Goal: Information Seeking & Learning: Find specific fact

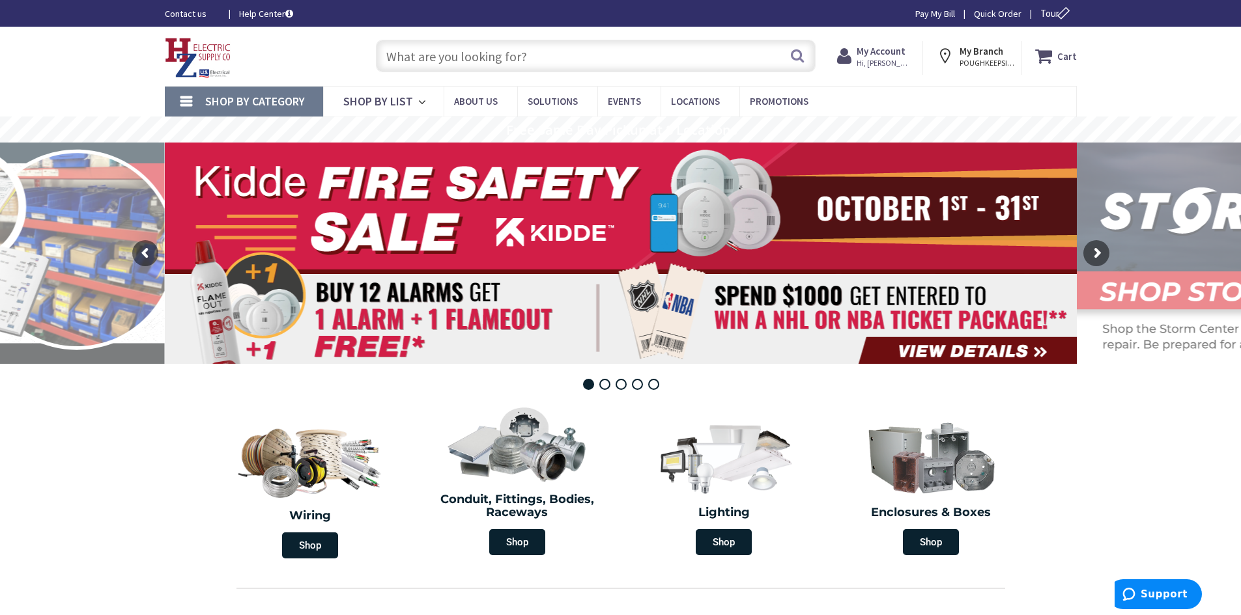
click at [498, 53] on input "text" at bounding box center [596, 56] width 440 height 33
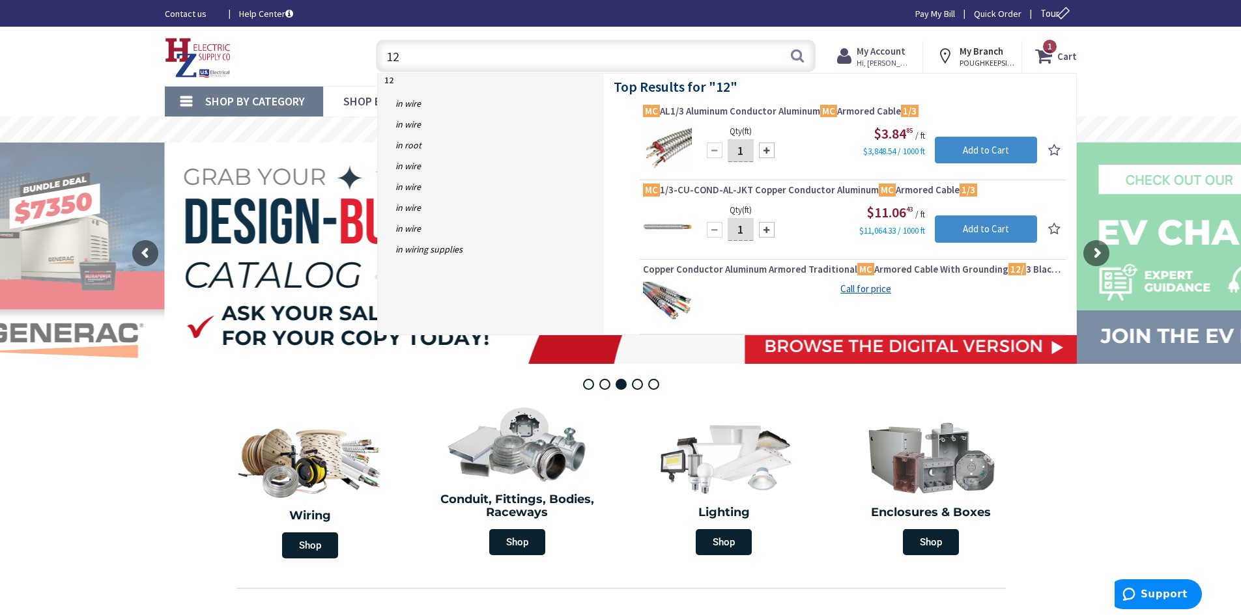
type input "1"
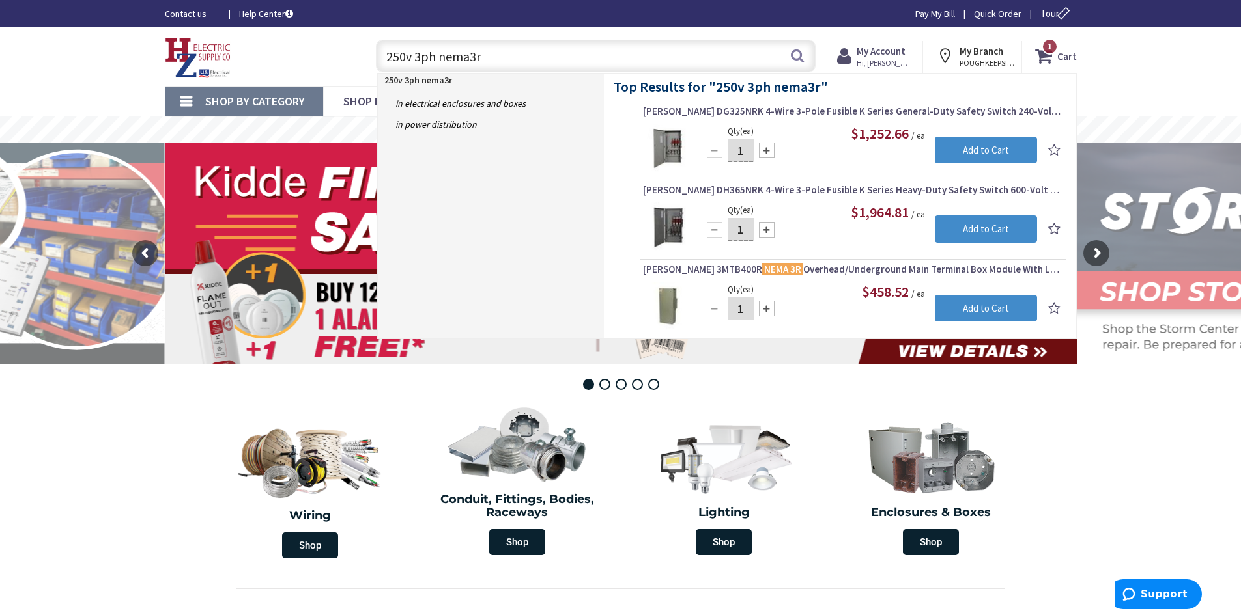
click at [387, 57] on input "250v 3ph nema3r" at bounding box center [596, 56] width 440 height 33
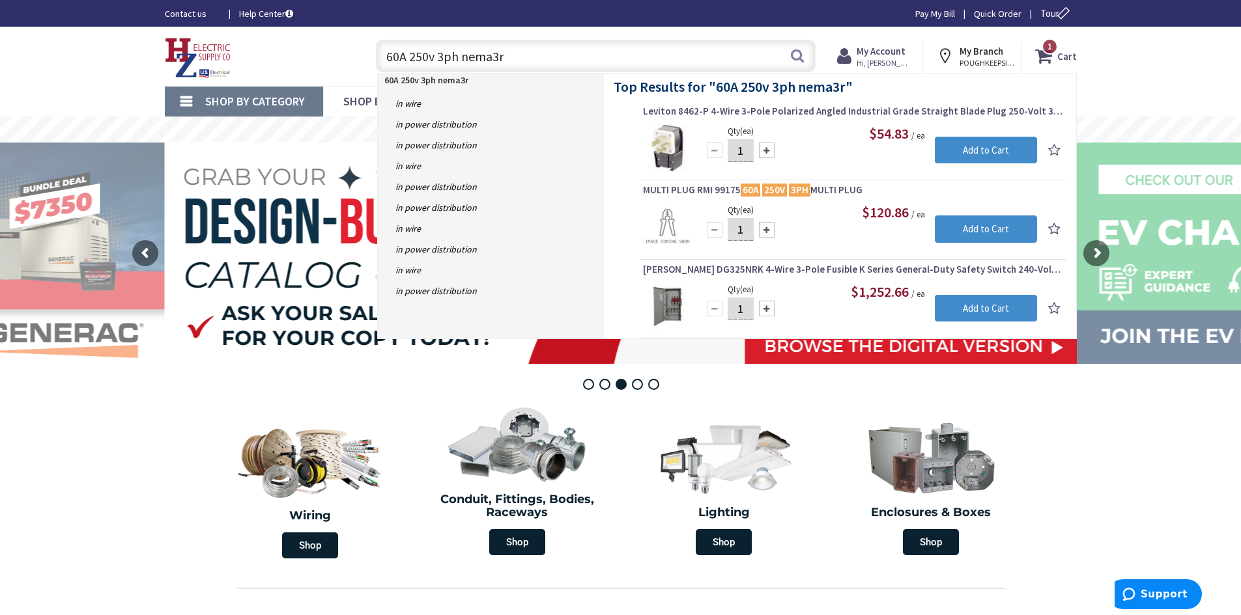
click at [443, 54] on input "60A 250v 3ph nema3r" at bounding box center [596, 56] width 440 height 33
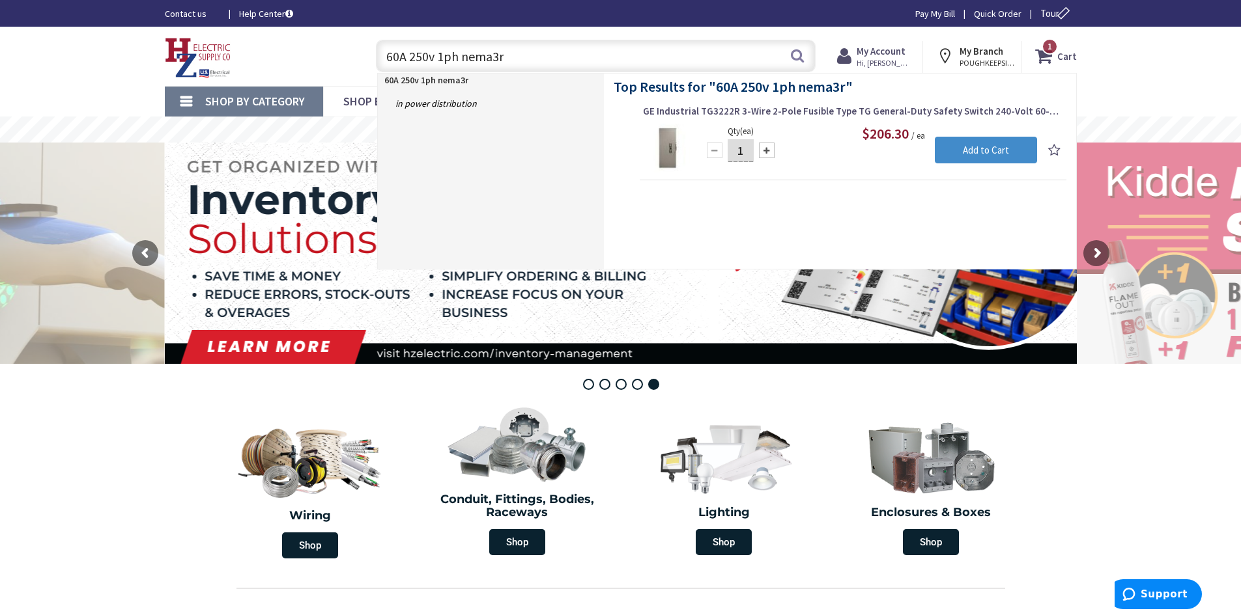
click at [460, 55] on input "60A 250v 1ph nema3r" at bounding box center [596, 56] width 440 height 33
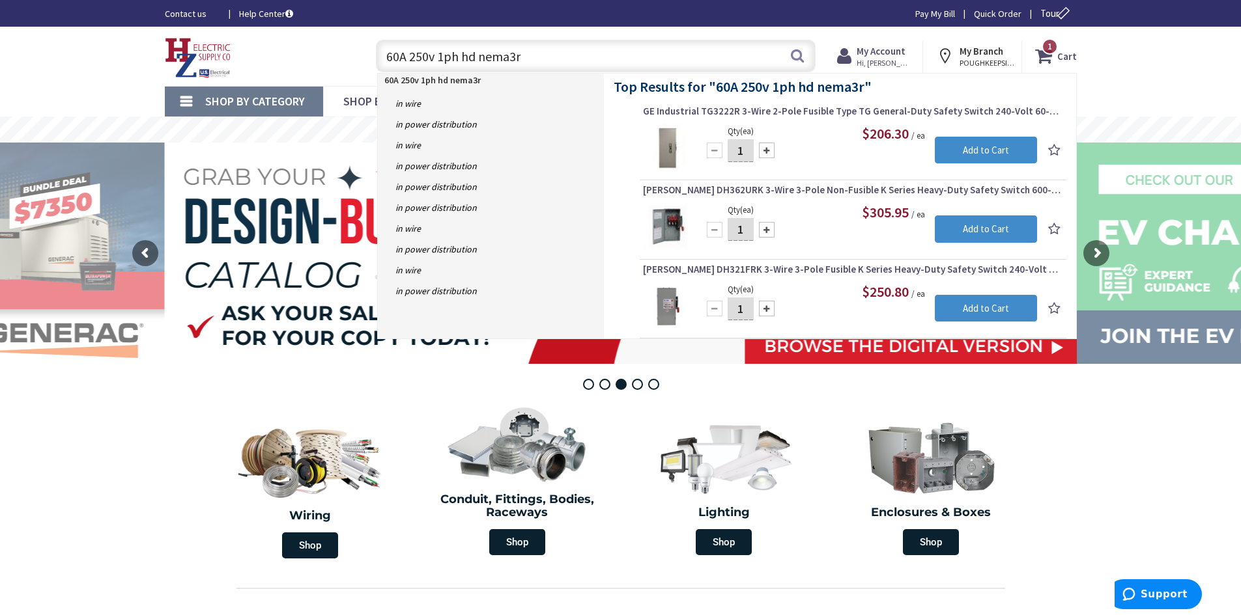
drag, startPoint x: 520, startPoint y: 58, endPoint x: 376, endPoint y: 53, distance: 144.7
click at [376, 53] on input "60A 250v 1ph hd nema3r" at bounding box center [596, 56] width 440 height 33
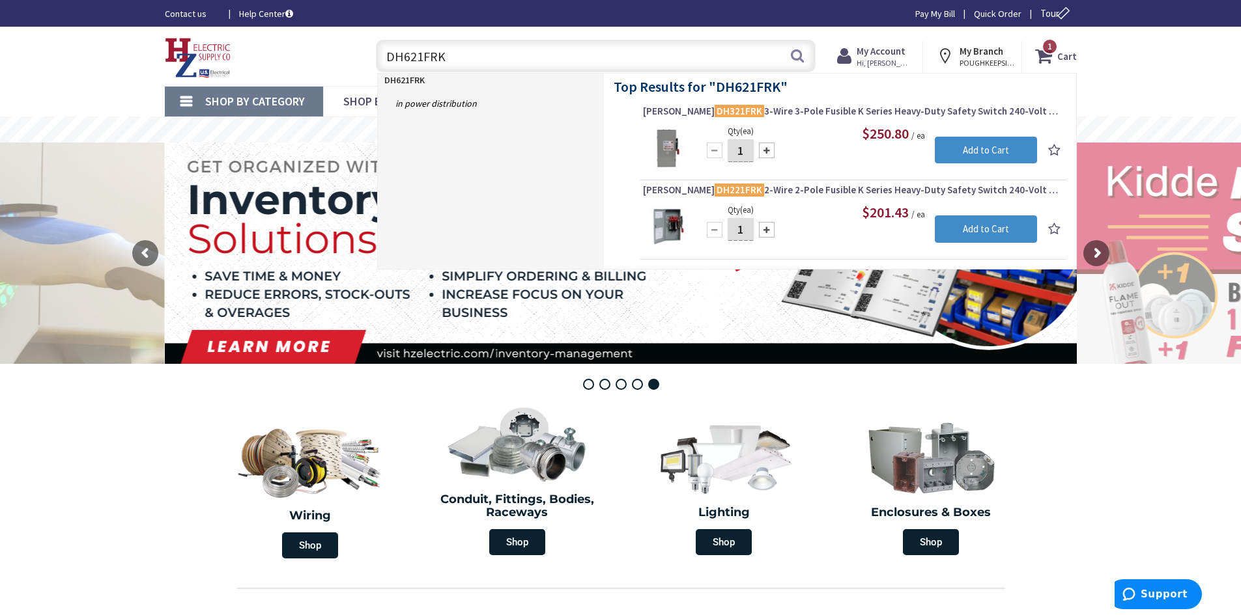
click at [414, 57] on input "DH621FRK" at bounding box center [596, 56] width 440 height 33
type input "DH631FRK"
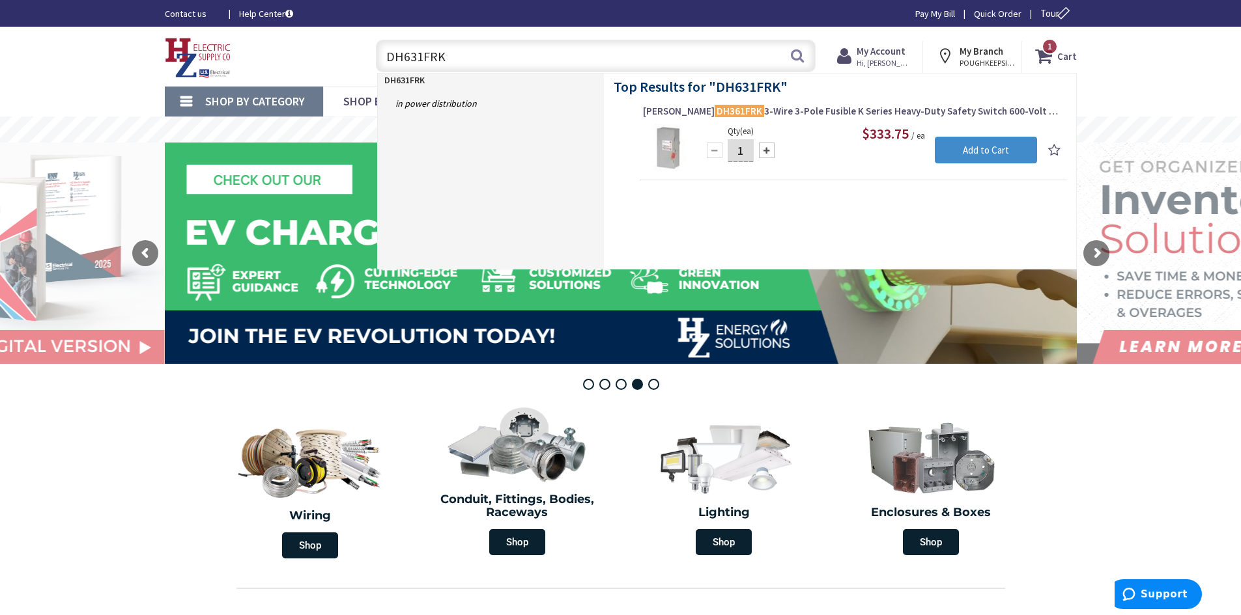
drag, startPoint x: 456, startPoint y: 55, endPoint x: 376, endPoint y: 57, distance: 79.5
click at [376, 57] on input "DH631FRK" at bounding box center [596, 56] width 440 height 33
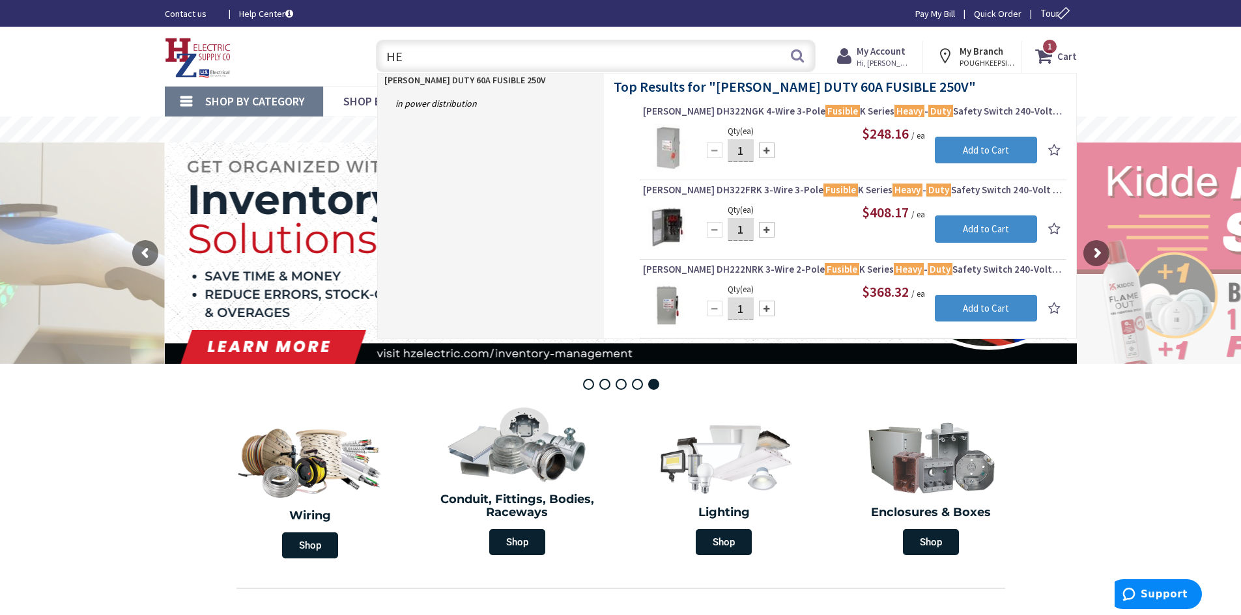
type input "H"
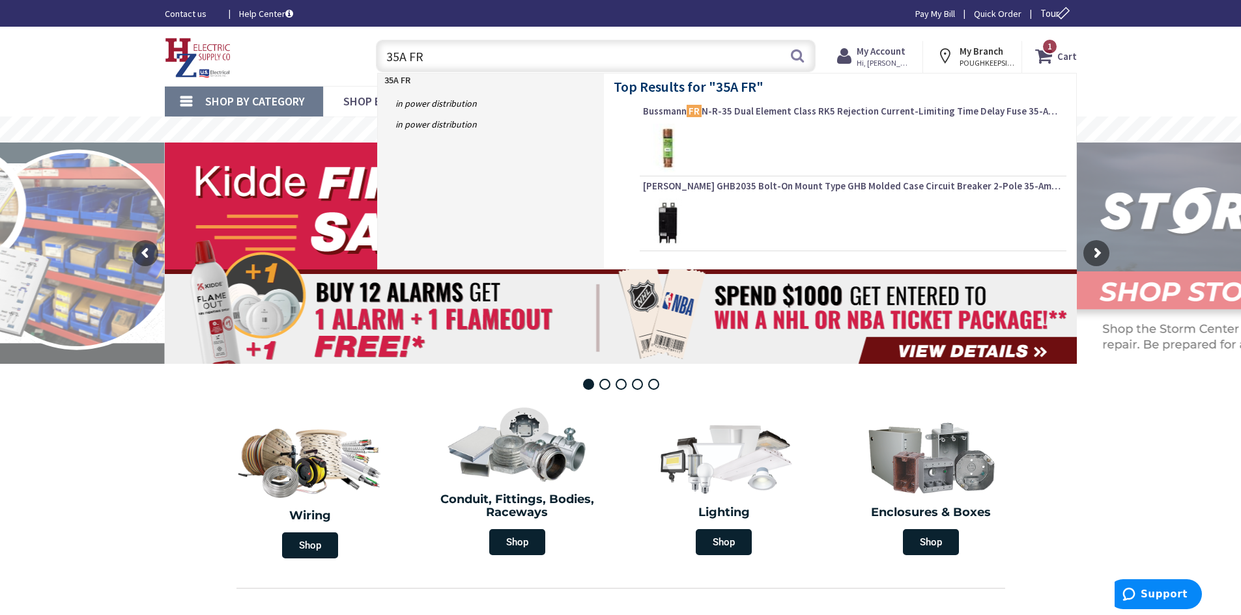
type input "35A FRN"
